Goal: Task Accomplishment & Management: Use online tool/utility

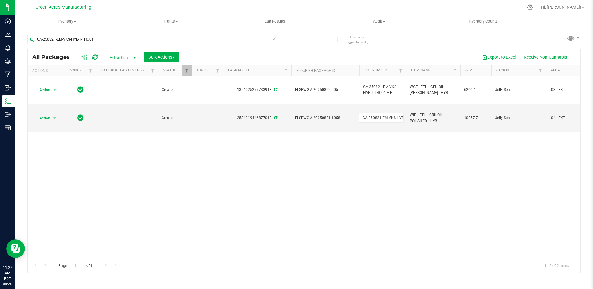
click at [430, 187] on div "Action Action Adjust qty Create package Edit attributes Global inventory Locate…" at bounding box center [304, 167] width 553 height 182
click at [44, 119] on span "Action" at bounding box center [42, 118] width 17 height 9
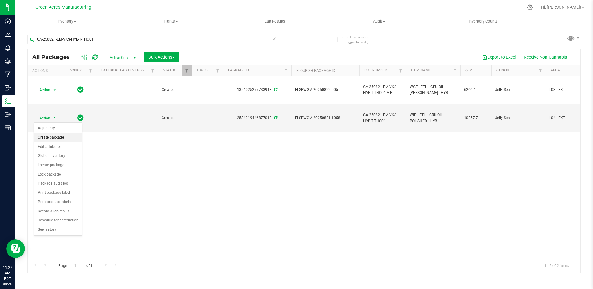
click at [52, 139] on li "Create package" at bounding box center [58, 137] width 48 height 9
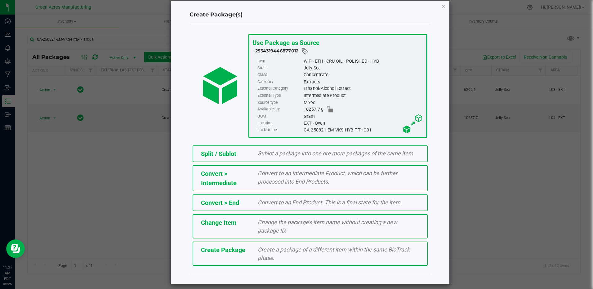
scroll to position [13, 0]
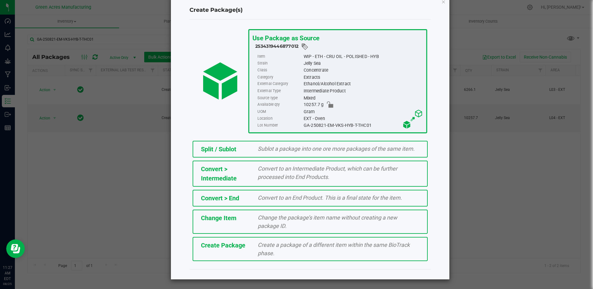
click at [258, 247] on span "Create a package of a different item within the same BioTrack phase." at bounding box center [334, 249] width 152 height 15
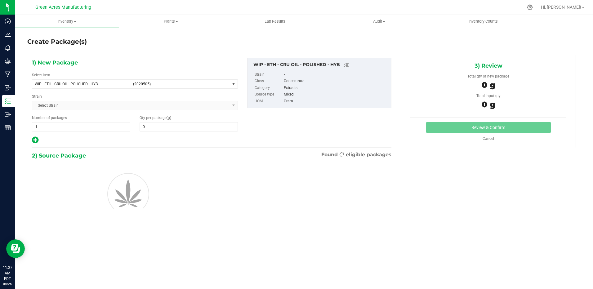
type input "0.0000"
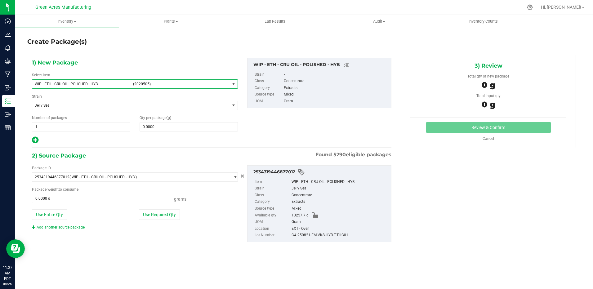
click at [83, 82] on span "WIP - ETH - CRU OIL - POLISHED - HYB" at bounding box center [82, 84] width 94 height 4
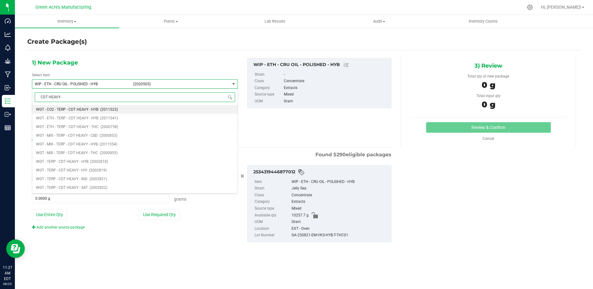
type input "CDT HEAVY -"
click at [58, 171] on span "WGT - TERP - CDT HEAVY - HYI" at bounding box center [61, 170] width 51 height 4
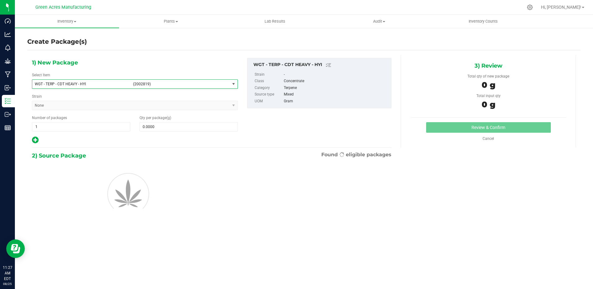
type input "0.0000"
click at [177, 129] on span at bounding box center [189, 126] width 98 height 9
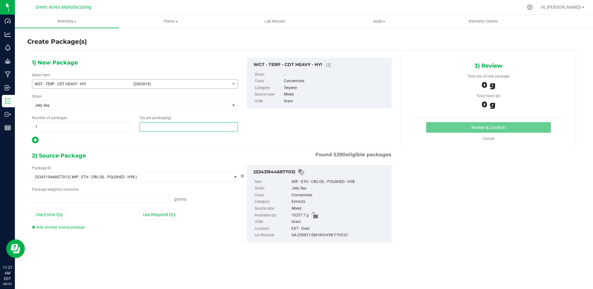
type input "0.0000 g"
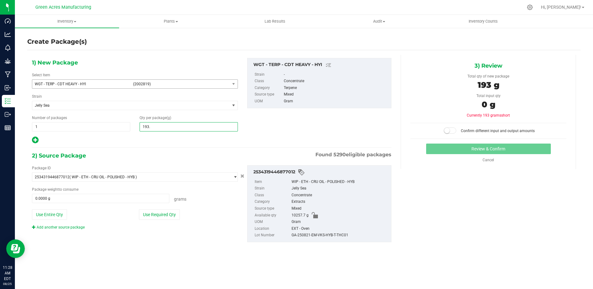
type input "193.9"
type input "193.9000"
click at [165, 216] on button "Use Required Qty" at bounding box center [159, 214] width 41 height 11
type input "193.9000 g"
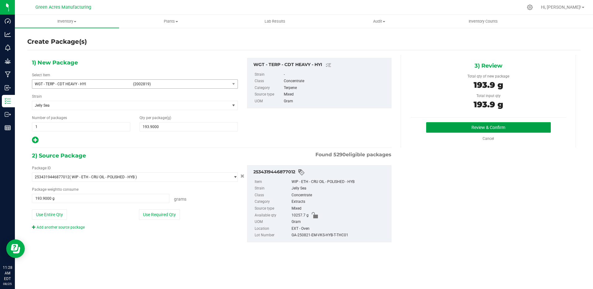
click at [508, 129] on button "Review & Confirm" at bounding box center [488, 127] width 125 height 11
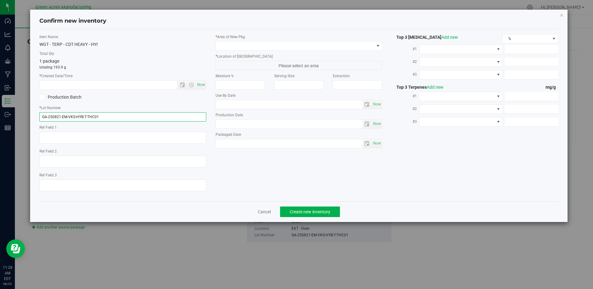
click at [158, 113] on input "GA-250821-EM-VKS-HYB-T-THC01" at bounding box center [122, 116] width 167 height 9
type input "GA-250821-EM-VKS-HYB-T-THC01-HT"
click at [199, 87] on span "Now" at bounding box center [201, 84] width 11 height 9
type input "[DATE] 11:28 AM"
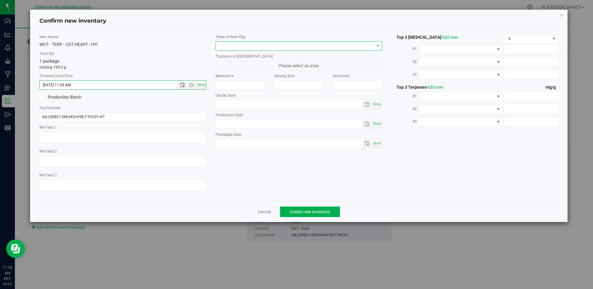
click at [293, 47] on span at bounding box center [295, 46] width 158 height 9
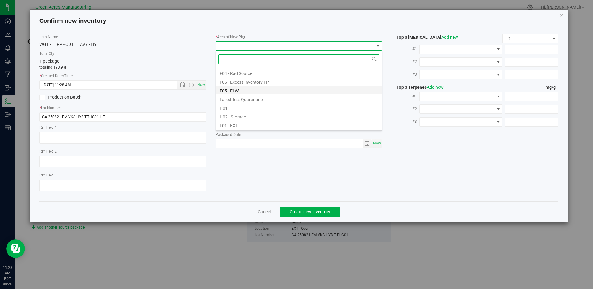
scroll to position [93, 0]
click at [235, 116] on li "L03 - EXT" at bounding box center [299, 117] width 166 height 9
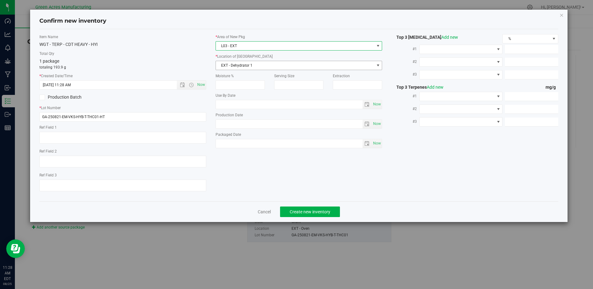
click at [255, 67] on span "EXT - Dehydrator 1" at bounding box center [295, 65] width 158 height 9
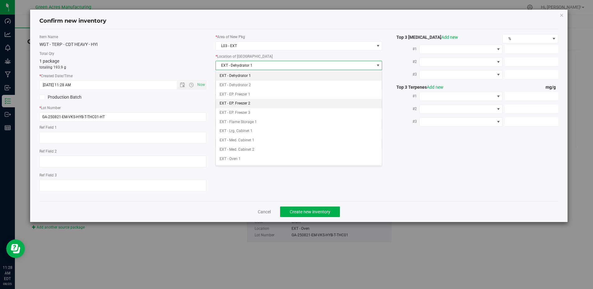
click at [244, 103] on li "EXT - EP. Freezer 2" at bounding box center [299, 103] width 166 height 9
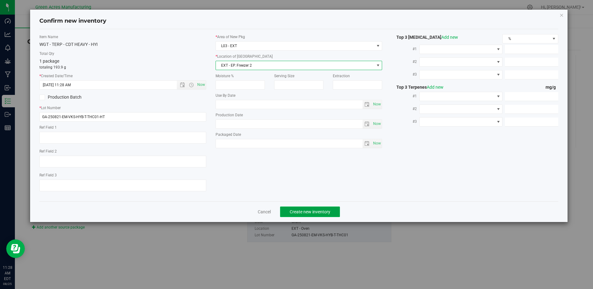
click at [322, 213] on span "Create new inventory" at bounding box center [310, 211] width 41 height 5
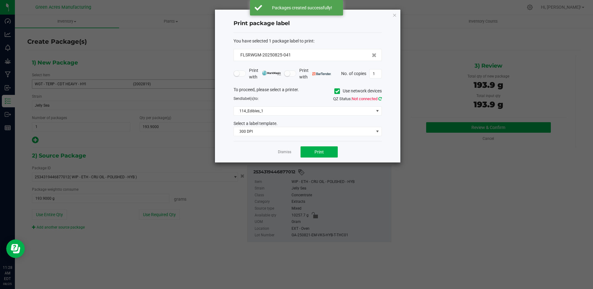
click at [381, 100] on icon at bounding box center [379, 99] width 3 height 4
drag, startPoint x: 374, startPoint y: 105, endPoint x: 373, endPoint y: 108, distance: 3.5
click at [373, 108] on span "114_Edibles_1" at bounding box center [304, 111] width 140 height 9
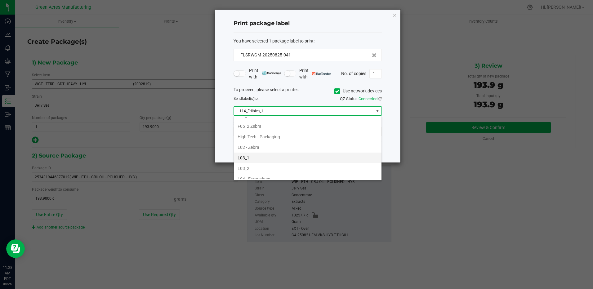
scroll to position [217, 0]
click at [262, 148] on li "L04 - Extractions" at bounding box center [308, 148] width 148 height 11
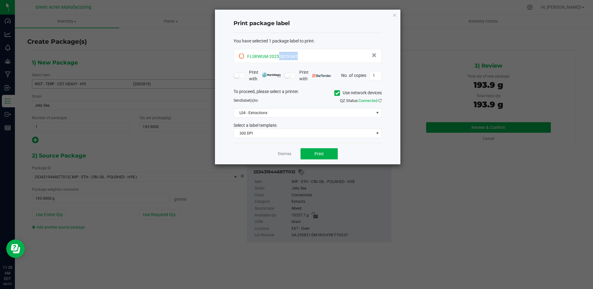
drag, startPoint x: 279, startPoint y: 57, endPoint x: 300, endPoint y: 57, distance: 21.4
click at [300, 57] on div "FLSRWGM-20250825-041" at bounding box center [308, 56] width 138 height 8
drag, startPoint x: 300, startPoint y: 57, endPoint x: 286, endPoint y: 58, distance: 13.4
copy span "0825-041"
click at [321, 154] on span "Print" at bounding box center [318, 153] width 9 height 5
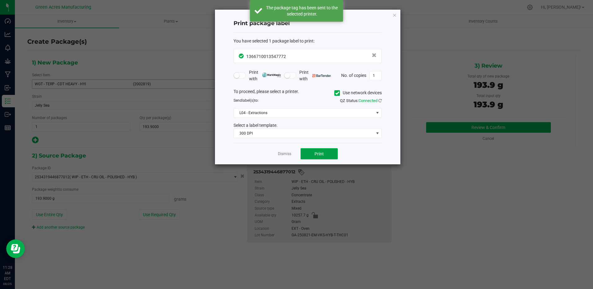
click at [321, 154] on span "Print" at bounding box center [318, 153] width 9 height 5
click at [321, 155] on span "Print" at bounding box center [318, 153] width 9 height 5
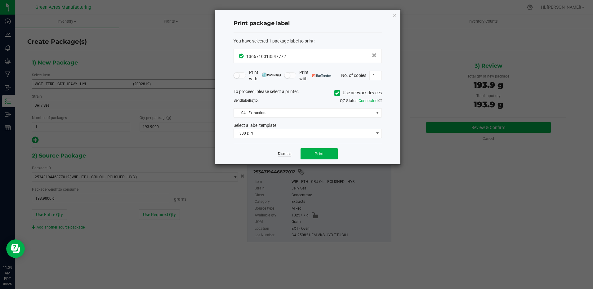
click at [285, 156] on link "Dismiss" at bounding box center [284, 153] width 13 height 5
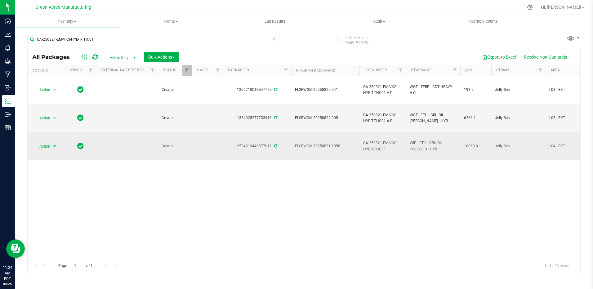
click at [53, 148] on span "select" at bounding box center [54, 146] width 5 height 5
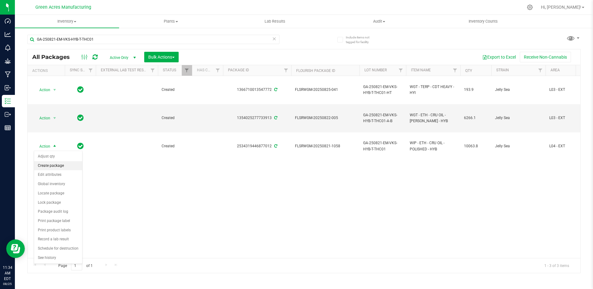
click at [54, 165] on li "Create package" at bounding box center [58, 165] width 48 height 9
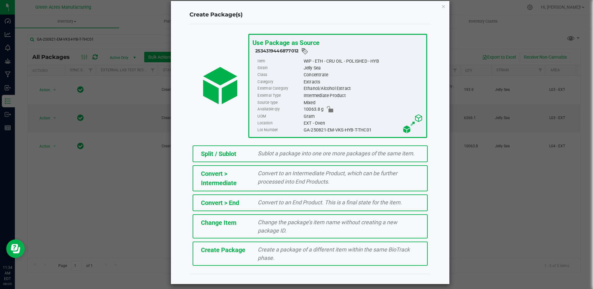
scroll to position [13, 0]
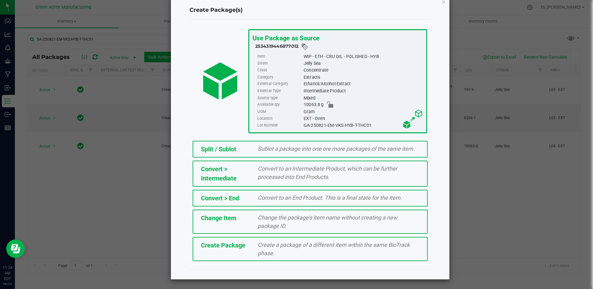
click at [221, 244] on span "Create Package" at bounding box center [223, 245] width 44 height 7
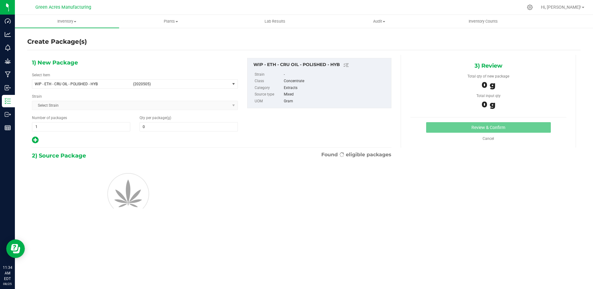
type input "0.0000"
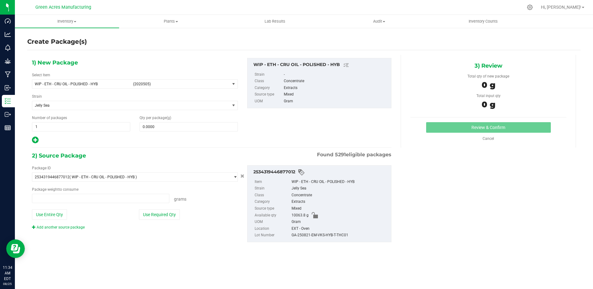
type input "0.0000 g"
click at [146, 177] on span "2534319446877012 ( WIP - ETH - CRU OIL - POLISHED - HYB )" at bounding box center [131, 177] width 198 height 9
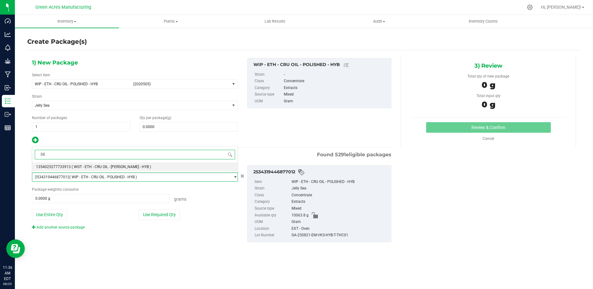
type input "D"
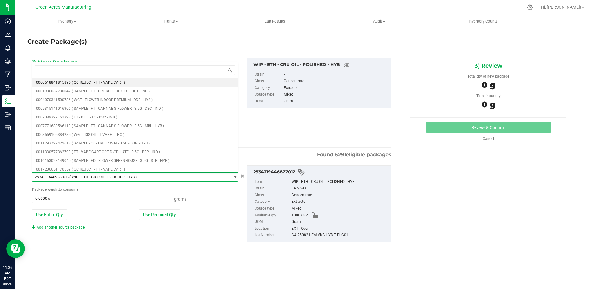
click at [194, 43] on div "Create Package(s)" at bounding box center [303, 41] width 553 height 9
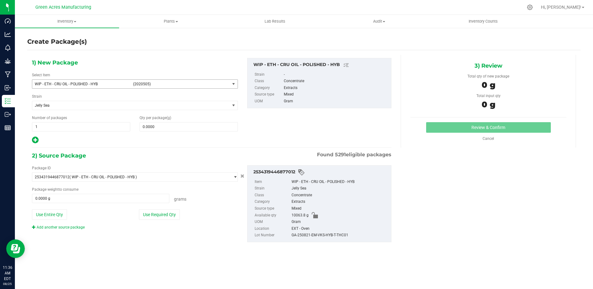
click at [97, 83] on span "WIP - ETH - CRU OIL - POLISHED - HYB" at bounding box center [82, 84] width 94 height 4
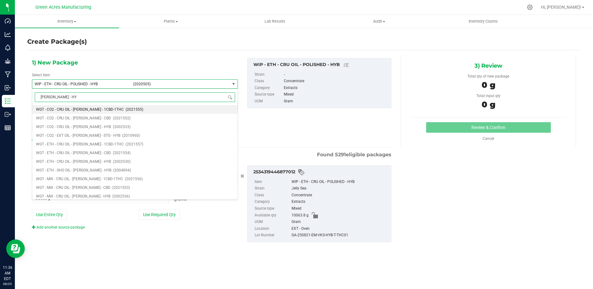
type input "[PERSON_NAME] - HYB"
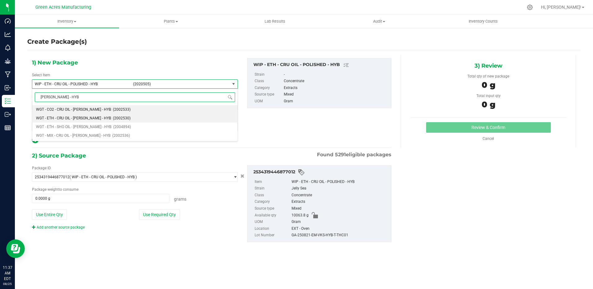
click at [77, 119] on span "WGT - ETH - CRU OIL - [PERSON_NAME] - HYB" at bounding box center [73, 118] width 75 height 4
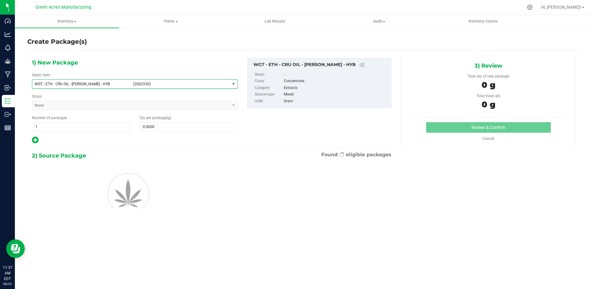
type input "0.0000"
click at [77, 119] on div "Number of packages 1 1" at bounding box center [81, 123] width 108 height 16
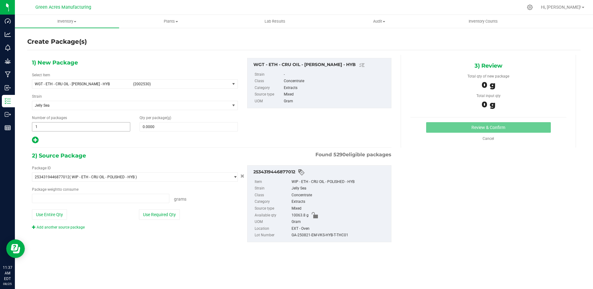
type input "0.0000 g"
click at [178, 126] on span at bounding box center [189, 126] width 98 height 9
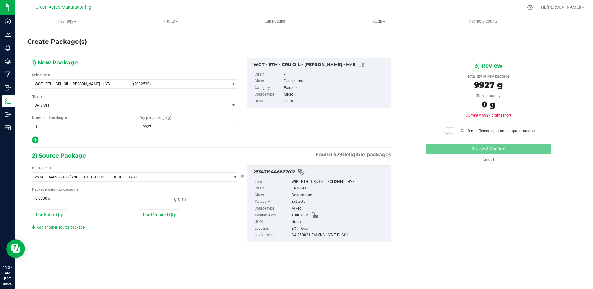
type input "9927.4"
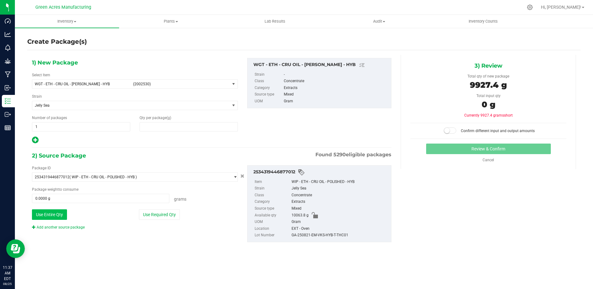
type input "9,927.4000"
click at [59, 218] on button "Use Entire Qty" at bounding box center [49, 214] width 35 height 11
type input "10063.8000 g"
click at [454, 129] on span at bounding box center [450, 130] width 12 height 6
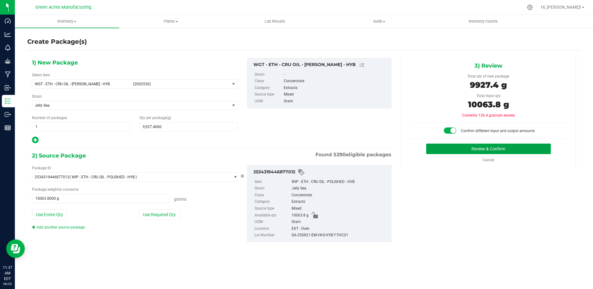
click at [474, 148] on button "Review & Confirm" at bounding box center [488, 149] width 125 height 11
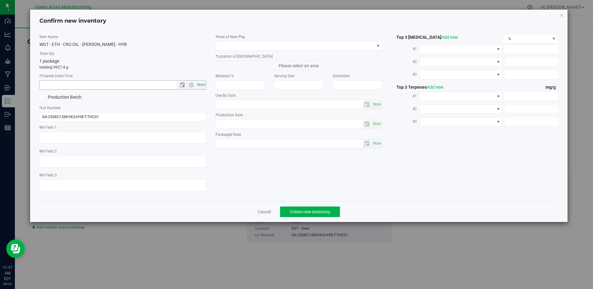
click at [201, 85] on span "Now" at bounding box center [201, 84] width 11 height 9
type input "[DATE] 11:37 AM"
click at [135, 117] on input "GA-250821-EM-VKS-HYB-T-THC01" at bounding box center [122, 116] width 167 height 9
type input "GA-250821-EM-VKS-HYB-T-THC01-C-F"
click at [379, 46] on span at bounding box center [378, 45] width 5 height 5
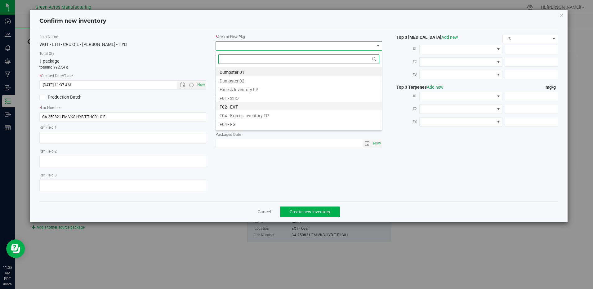
scroll to position [31, 0]
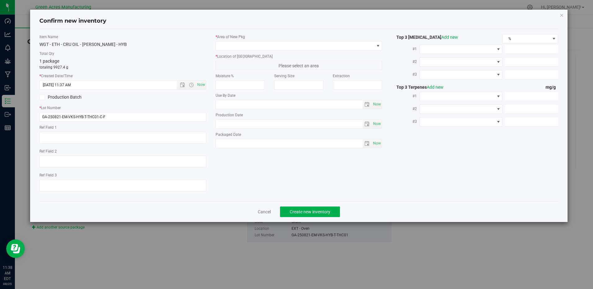
click at [315, 17] on span "Confirm new inventory" at bounding box center [298, 21] width 519 height 8
click at [301, 45] on span at bounding box center [295, 46] width 158 height 9
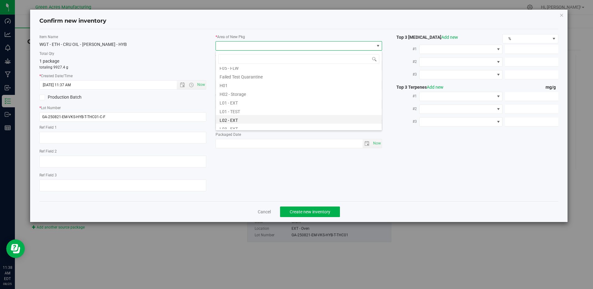
scroll to position [93, 0]
click at [234, 124] on li "L04 - EXT" at bounding box center [299, 126] width 166 height 9
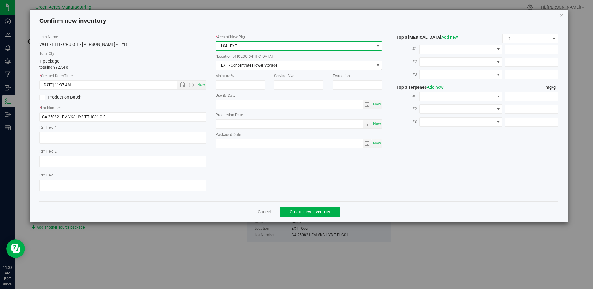
click at [292, 66] on span "EXT - Concentrate Flower Storage" at bounding box center [295, 65] width 158 height 9
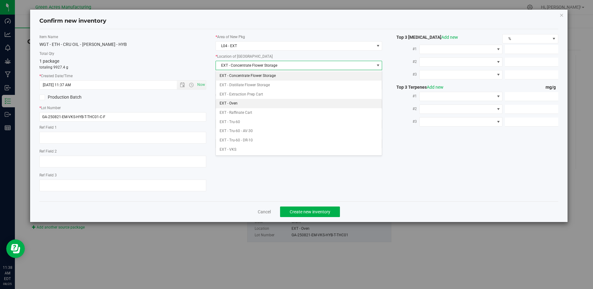
click at [243, 103] on li "EXT - Oven" at bounding box center [299, 103] width 166 height 9
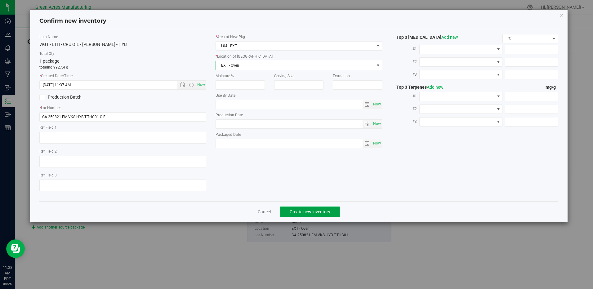
click at [318, 213] on span "Create new inventory" at bounding box center [310, 211] width 41 height 5
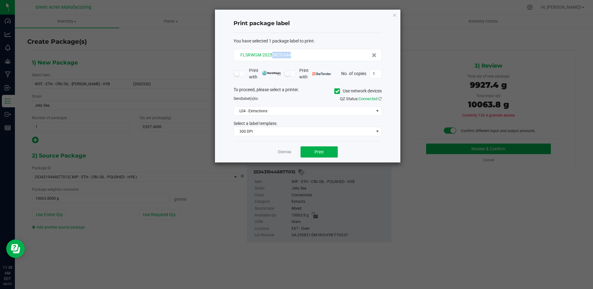
drag, startPoint x: 274, startPoint y: 57, endPoint x: 292, endPoint y: 57, distance: 18.3
click at [292, 57] on div "FLSRWGM-20250825-044" at bounding box center [308, 55] width 138 height 7
drag, startPoint x: 292, startPoint y: 57, endPoint x: 288, endPoint y: 56, distance: 3.8
copy span "0825-044"
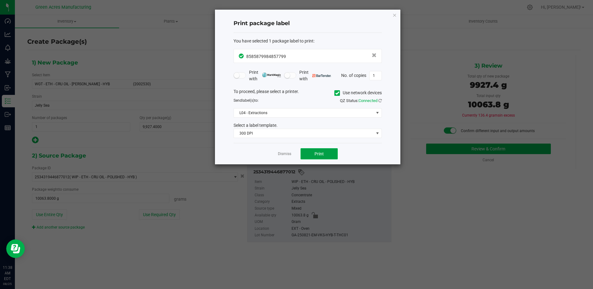
click at [329, 155] on button "Print" at bounding box center [319, 153] width 37 height 11
click at [280, 153] on link "Dismiss" at bounding box center [284, 153] width 13 height 5
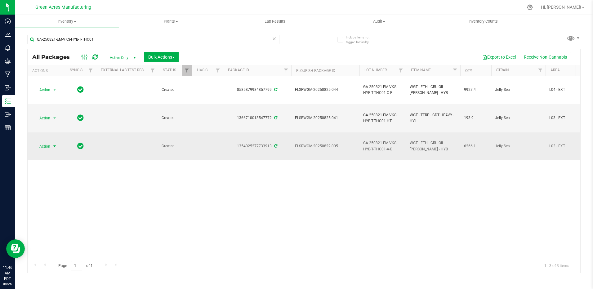
click at [50, 147] on span "Action" at bounding box center [42, 146] width 17 height 9
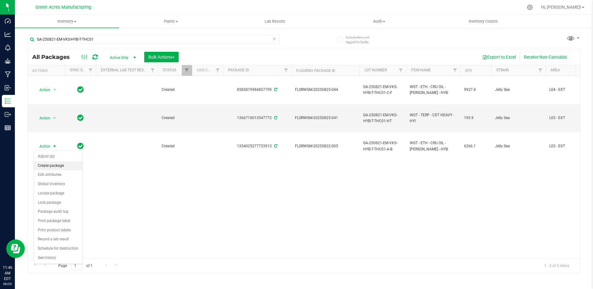
click at [51, 166] on li "Create package" at bounding box center [58, 165] width 48 height 9
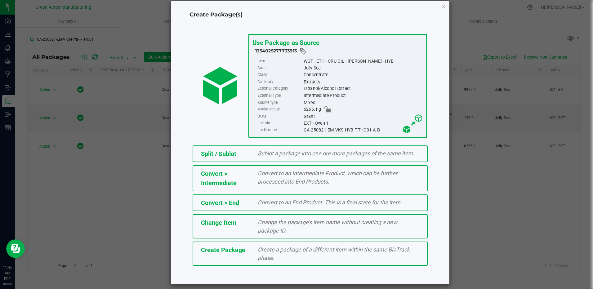
scroll to position [13, 0]
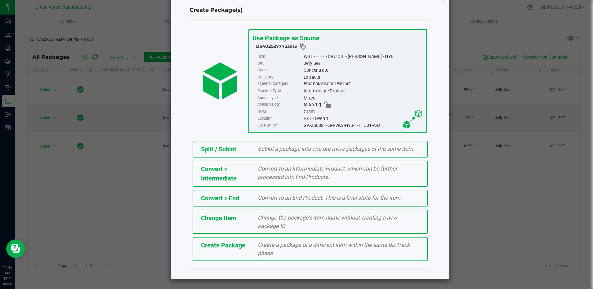
click at [221, 247] on span "Create Package" at bounding box center [223, 245] width 44 height 7
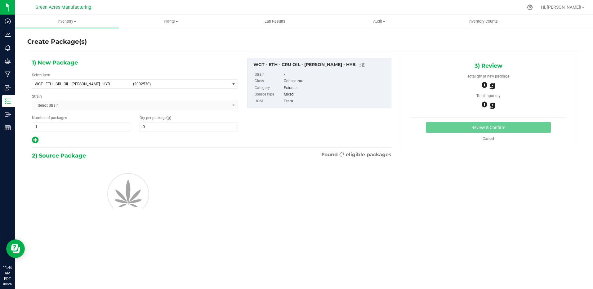
type input "0.0000"
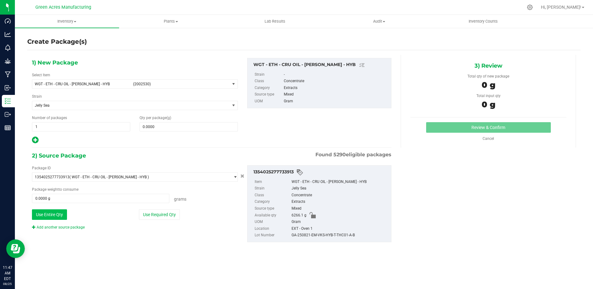
click at [57, 213] on button "Use Entire Qty" at bounding box center [49, 214] width 35 height 11
type input "6266.1000 g"
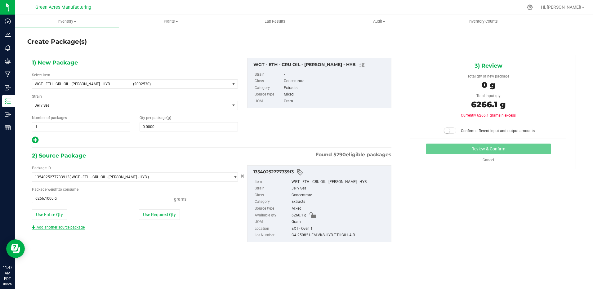
click at [56, 229] on link "Add another source package" at bounding box center [58, 227] width 53 height 4
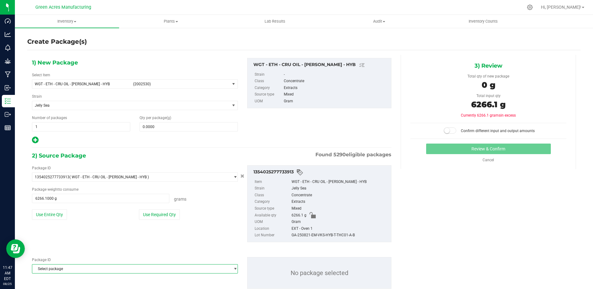
click at [74, 266] on span "Select package" at bounding box center [131, 269] width 198 height 9
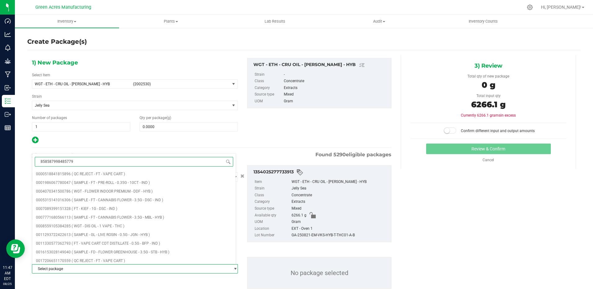
type input "8585879984857799"
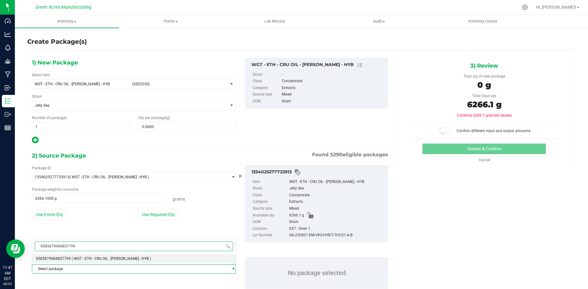
click at [118, 254] on span "8585879984857799" at bounding box center [133, 246] width 203 height 15
click at [117, 259] on span "( WGT - ETH - CRU OIL - [PERSON_NAME] - HYB )" at bounding box center [111, 258] width 79 height 4
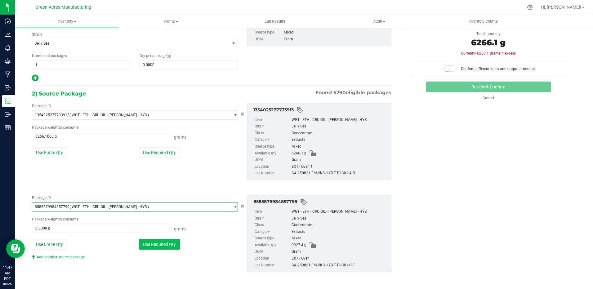
scroll to position [63, 0]
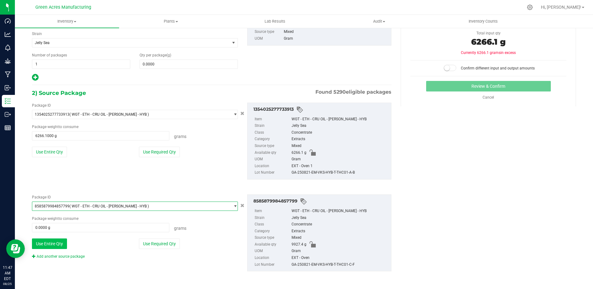
click at [62, 245] on button "Use Entire Qty" at bounding box center [49, 244] width 35 height 11
type input "9927.4000 g"
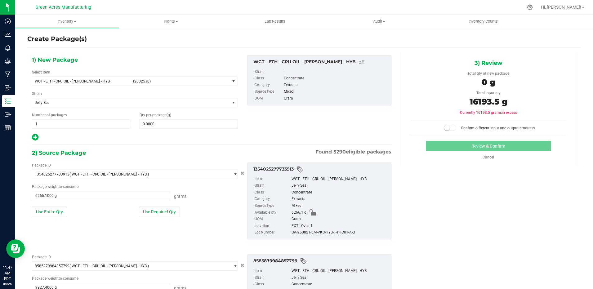
scroll to position [0, 0]
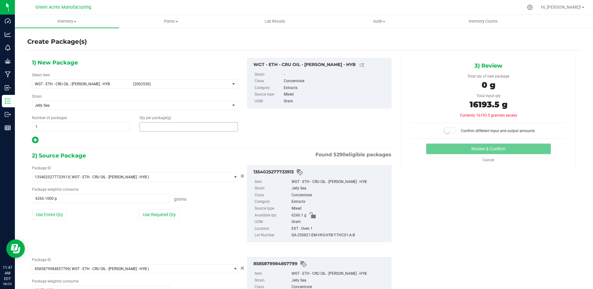
click at [208, 125] on span at bounding box center [189, 126] width 98 height 9
type input "16193.5"
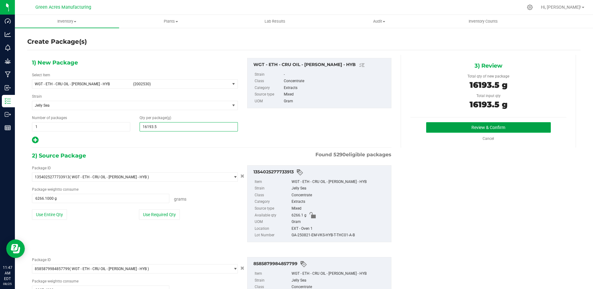
type input "16,193.5000"
click at [523, 125] on button "Review & Confirm" at bounding box center [488, 127] width 125 height 11
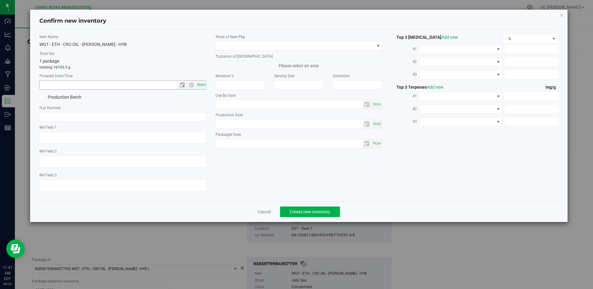
click at [204, 84] on span "Now" at bounding box center [201, 84] width 11 height 9
type input "[DATE] 11:47 AM"
click at [128, 119] on input "text" at bounding box center [122, 116] width 167 height 9
paste input "GA-250825-EM-VKS-HYB-D-THC01"
type input "GA-250825-EM-VKS-HYB-D-THC01"
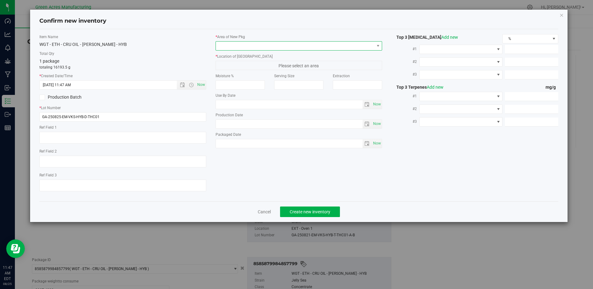
click at [368, 45] on span at bounding box center [295, 46] width 158 height 9
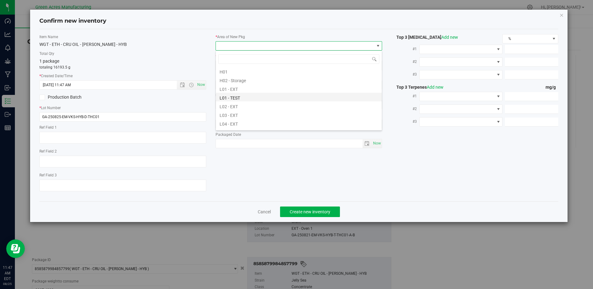
scroll to position [124, 0]
click at [236, 96] on li "L04 - EXT" at bounding box center [299, 95] width 166 height 9
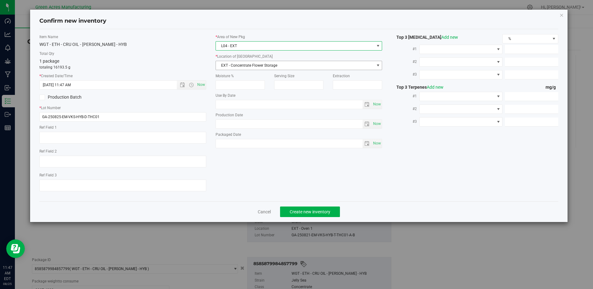
click at [250, 67] on span "EXT - Concentrate Flower Storage" at bounding box center [295, 65] width 158 height 9
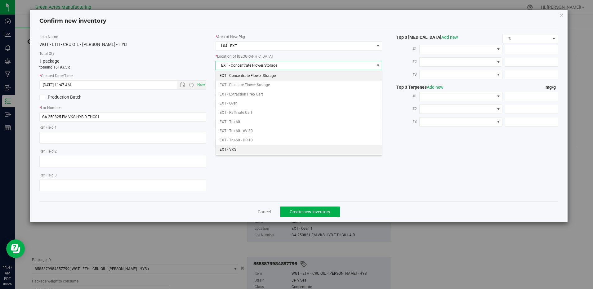
click at [232, 149] on li "EXT - VKS" at bounding box center [299, 149] width 166 height 9
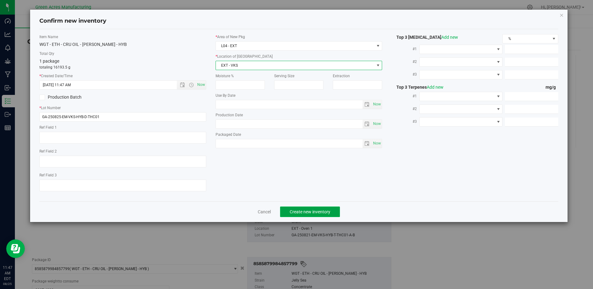
click at [321, 215] on button "Create new inventory" at bounding box center [310, 212] width 60 height 11
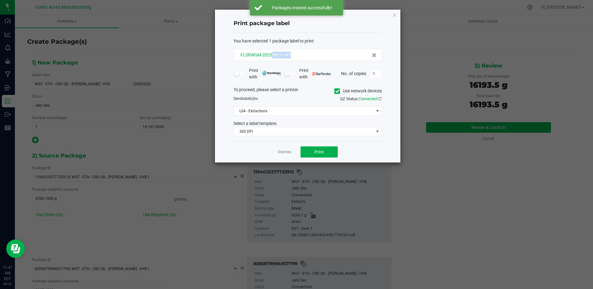
drag, startPoint x: 272, startPoint y: 57, endPoint x: 293, endPoint y: 56, distance: 21.4
click at [293, 56] on div "FLSRWGM-20250825-045" at bounding box center [308, 55] width 138 height 7
drag, startPoint x: 293, startPoint y: 56, endPoint x: 286, endPoint y: 54, distance: 7.6
copy span "0825-045"
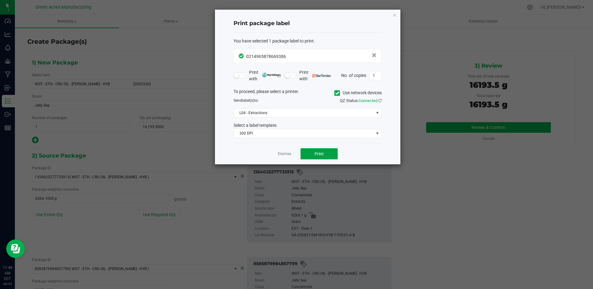
click at [327, 154] on button "Print" at bounding box center [319, 153] width 37 height 11
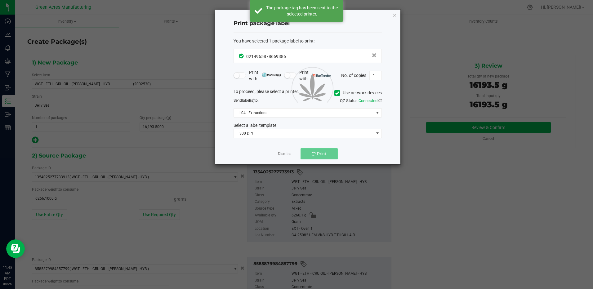
click at [327, 154] on div at bounding box center [307, 87] width 185 height 155
click at [327, 154] on button "Print" at bounding box center [319, 153] width 37 height 11
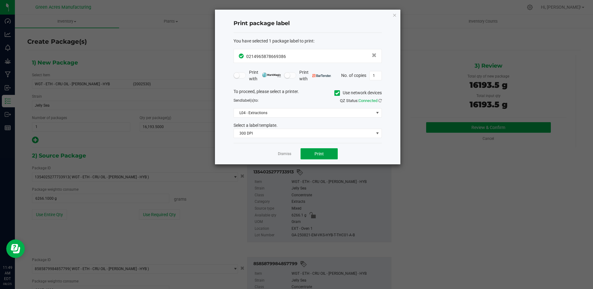
click at [327, 154] on button "Print" at bounding box center [319, 153] width 37 height 11
click at [310, 157] on button "Print" at bounding box center [319, 153] width 37 height 11
click at [308, 157] on button "Print" at bounding box center [319, 153] width 37 height 11
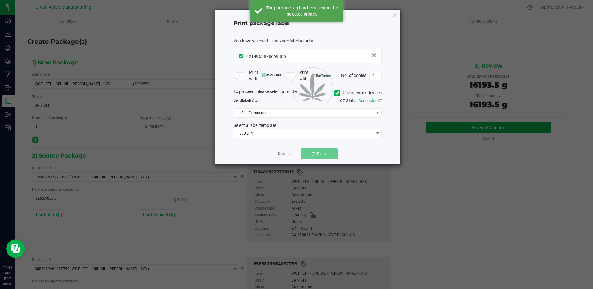
click at [308, 157] on div at bounding box center [307, 87] width 185 height 155
